Goal: Transaction & Acquisition: Purchase product/service

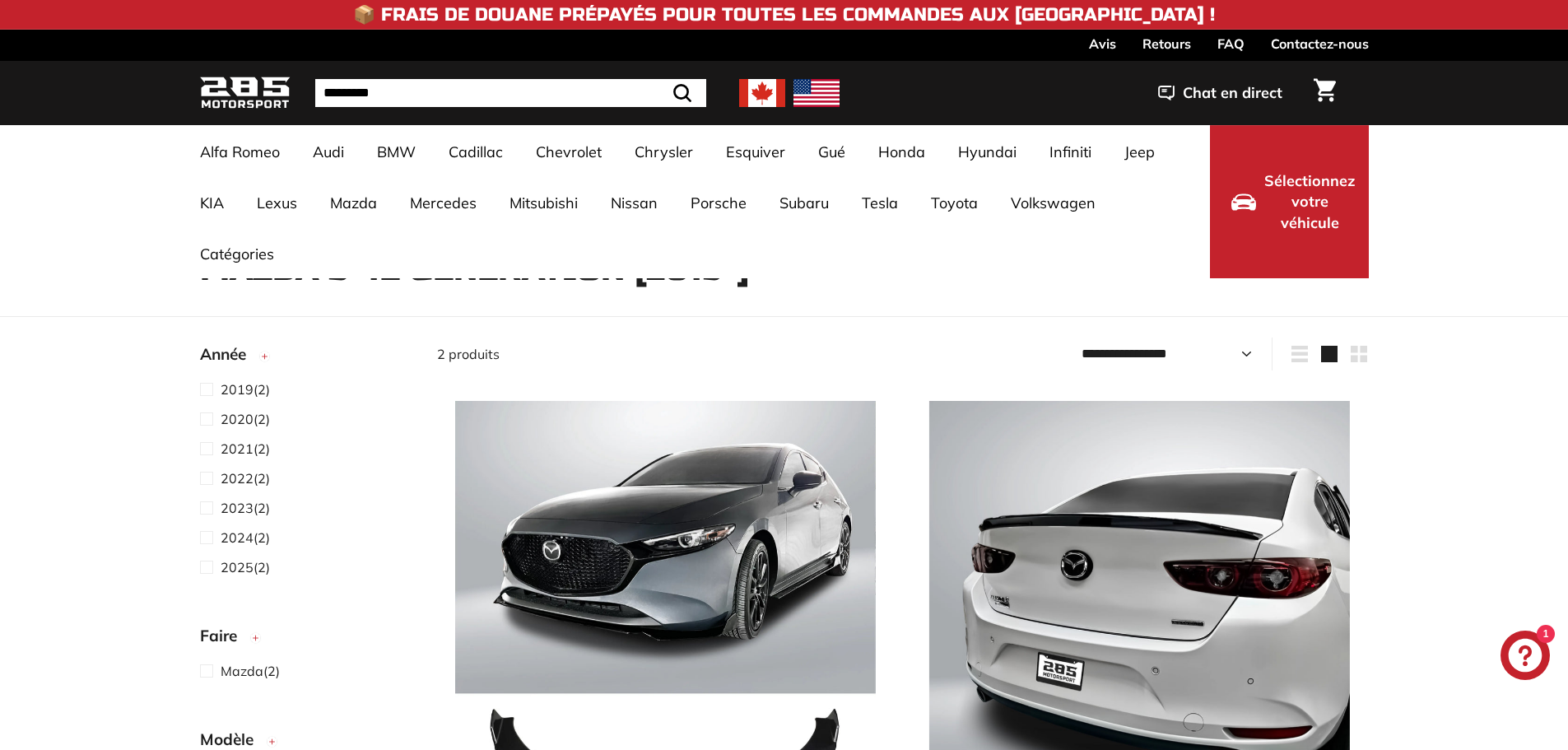
select select "**********"
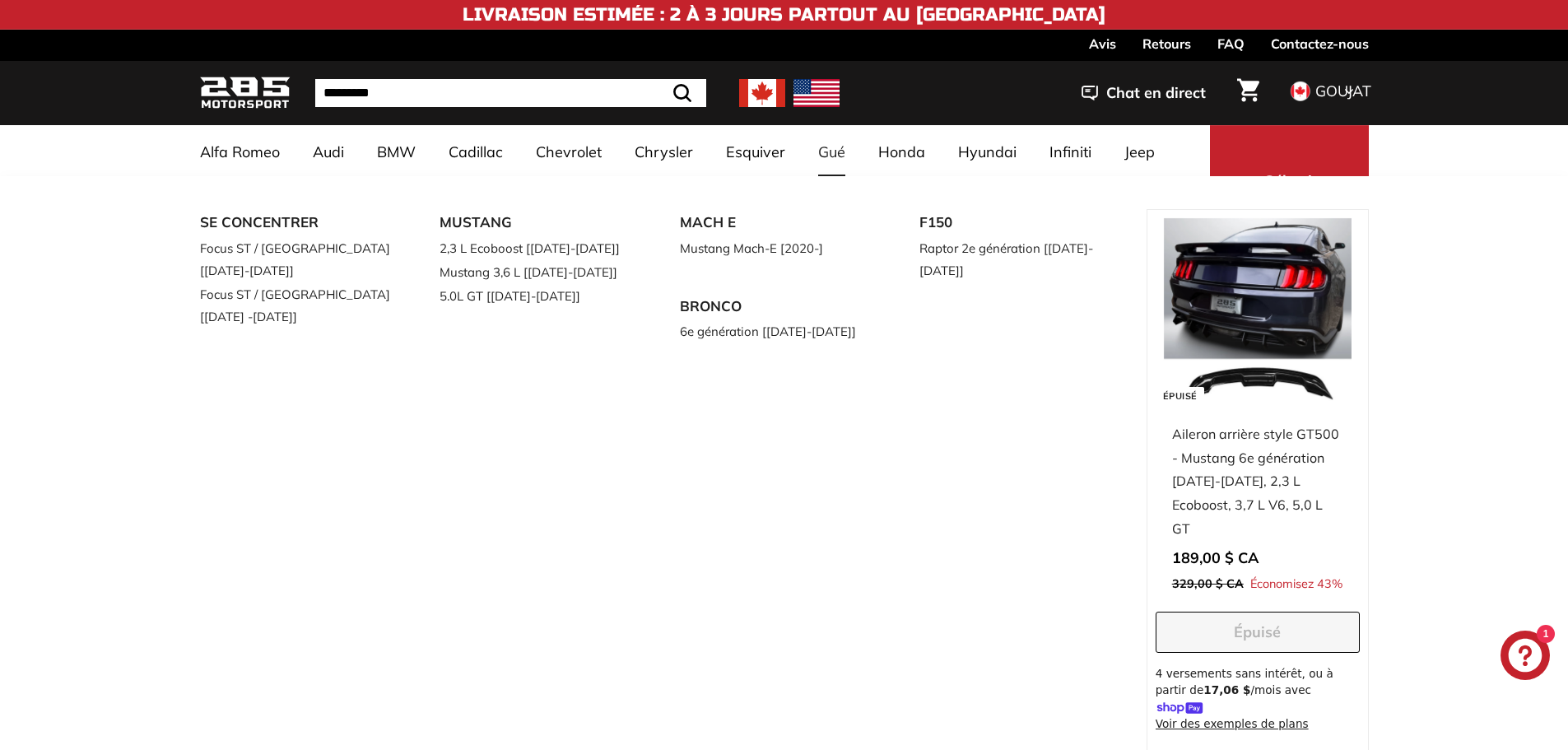
click at [836, 154] on font "Gué" at bounding box center [832, 152] width 28 height 19
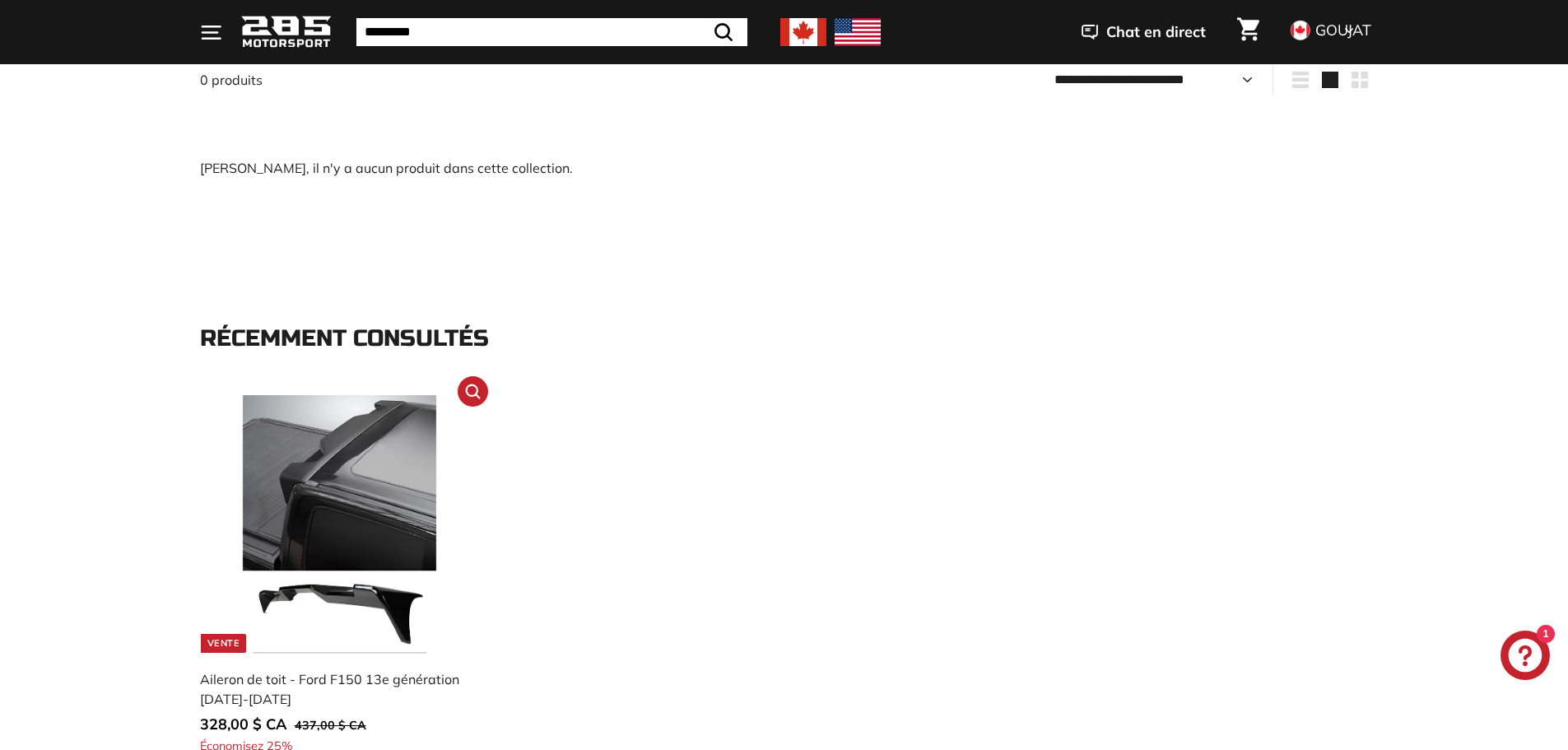
click at [341, 499] on img at bounding box center [339, 524] width 258 height 258
